Goal: Find specific page/section: Find specific page/section

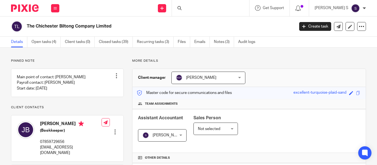
click at [198, 7] on div at bounding box center [210, 8] width 77 height 16
click at [209, 9] on input "Search" at bounding box center [208, 9] width 50 height 5
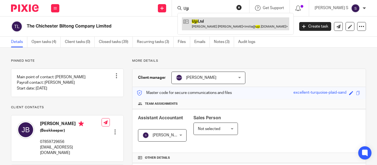
type input "Ujji"
click at [215, 23] on link at bounding box center [235, 23] width 107 height 13
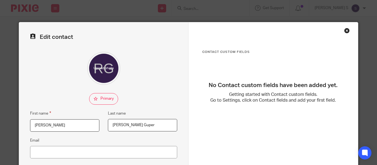
click at [345, 31] on div "Close this dialog window" at bounding box center [347, 31] width 6 height 6
